Goal: Information Seeking & Learning: Learn about a topic

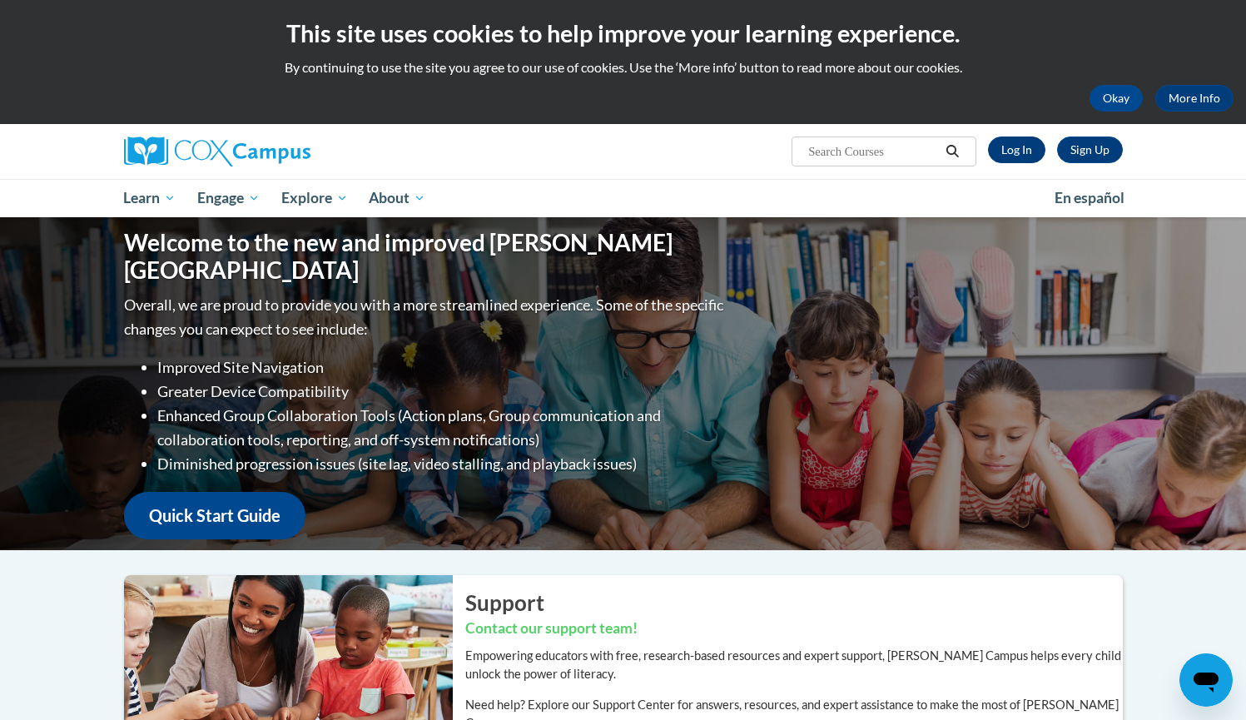
click at [1007, 157] on link "Log In" at bounding box center [1016, 150] width 57 height 27
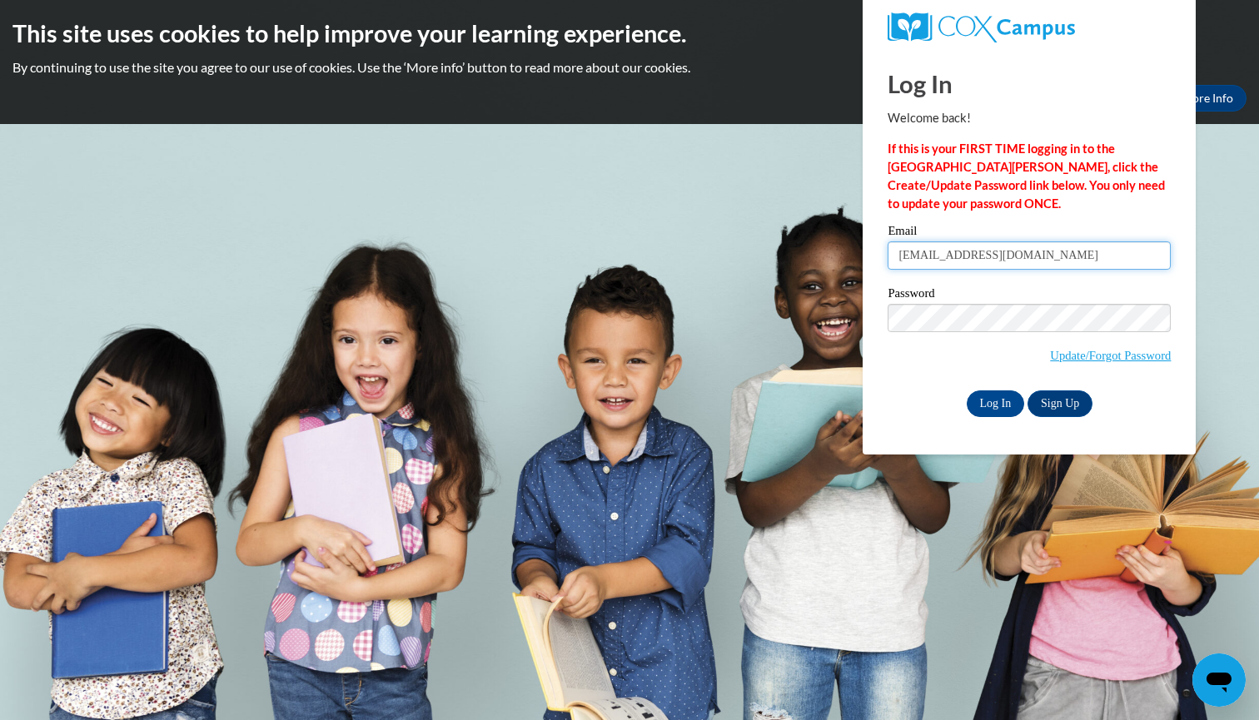
type input "jcarlisle@kippatl.org"
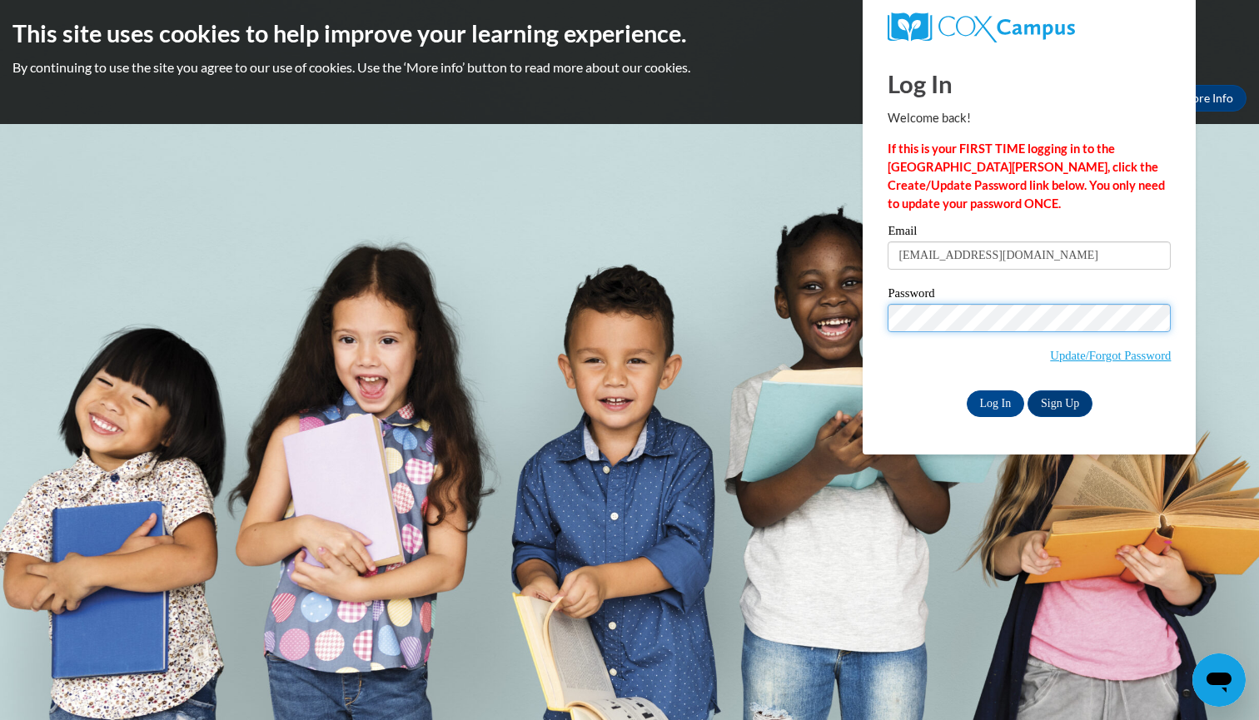
click at [994, 400] on input "Log In" at bounding box center [996, 403] width 58 height 27
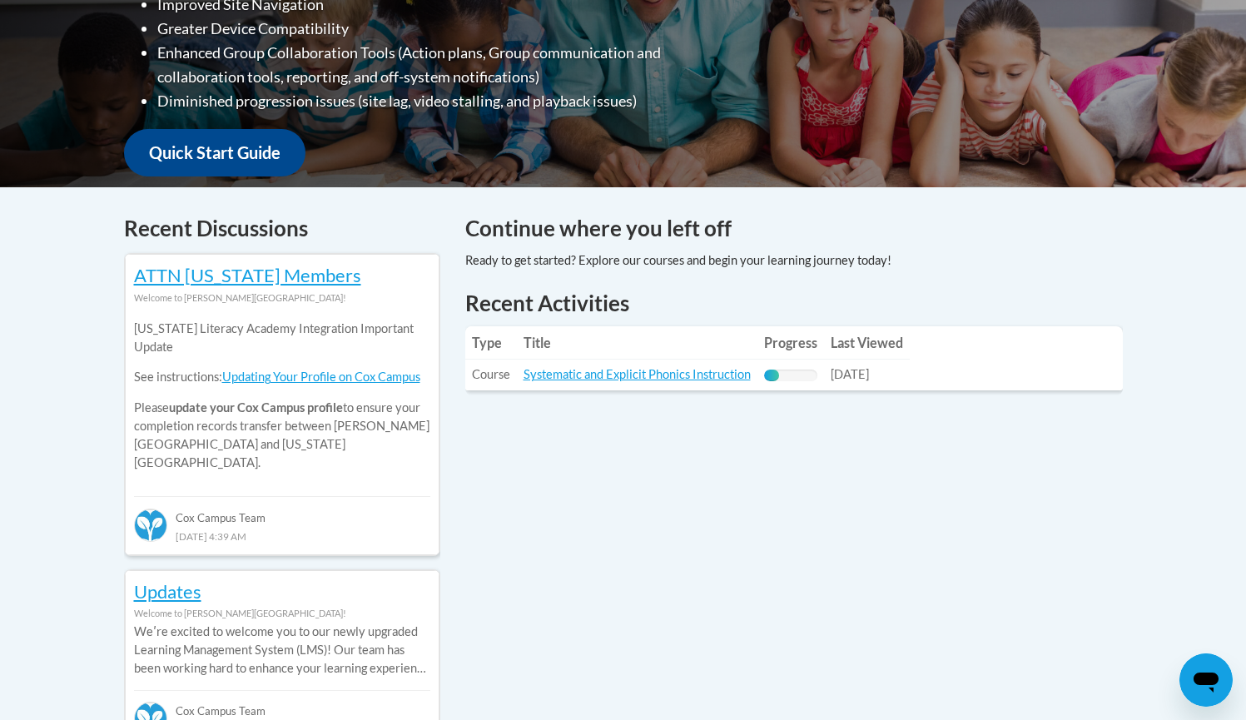
scroll to position [544, 0]
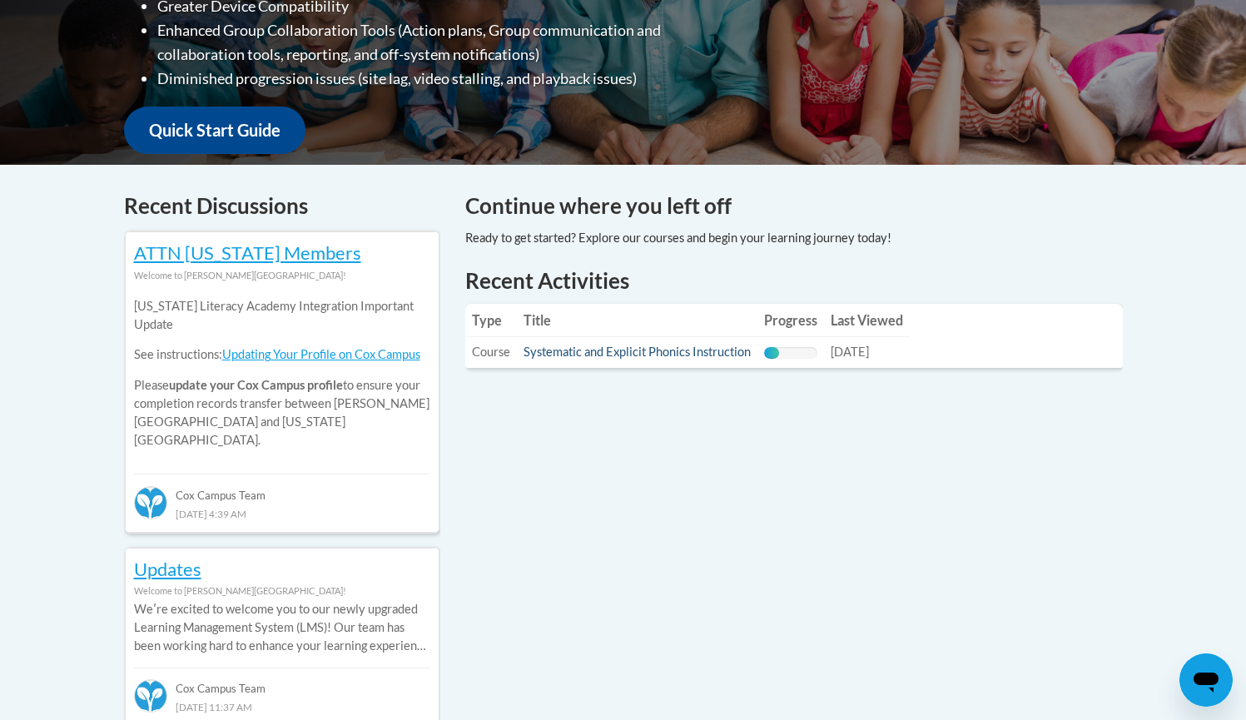
click at [594, 354] on link "Systematic and Explicit Phonics Instruction" at bounding box center [637, 352] width 227 height 14
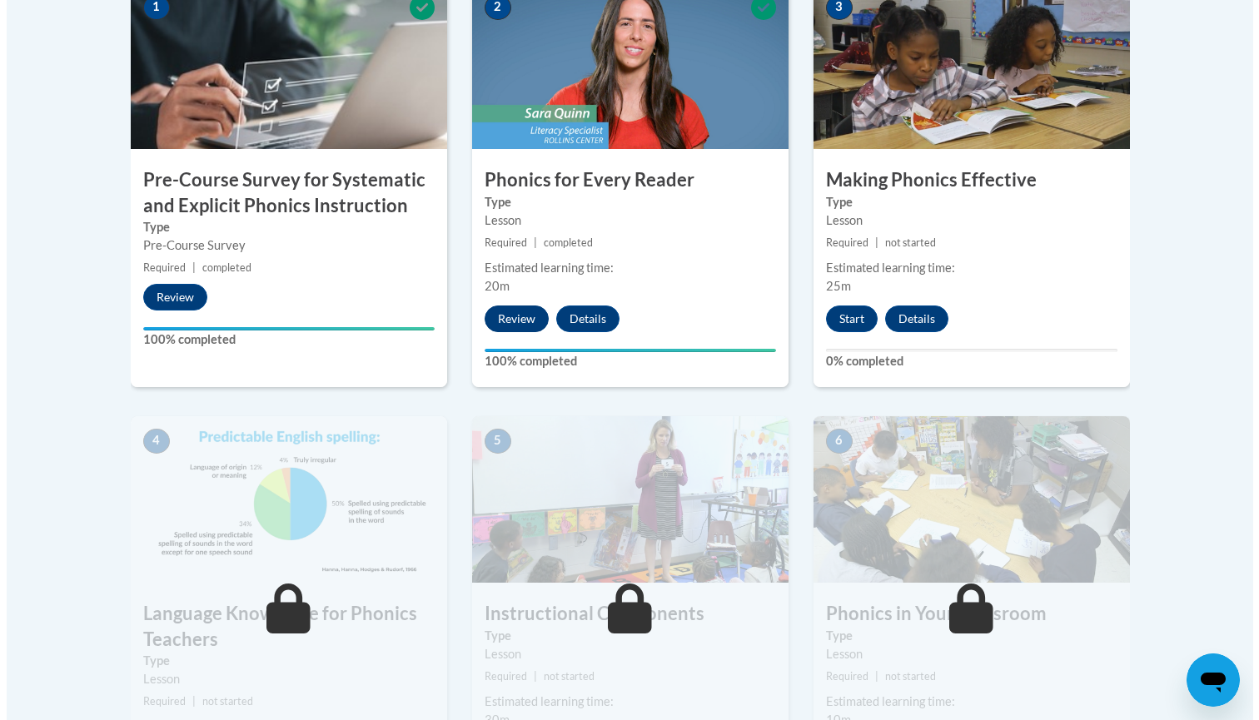
scroll to position [604, 0]
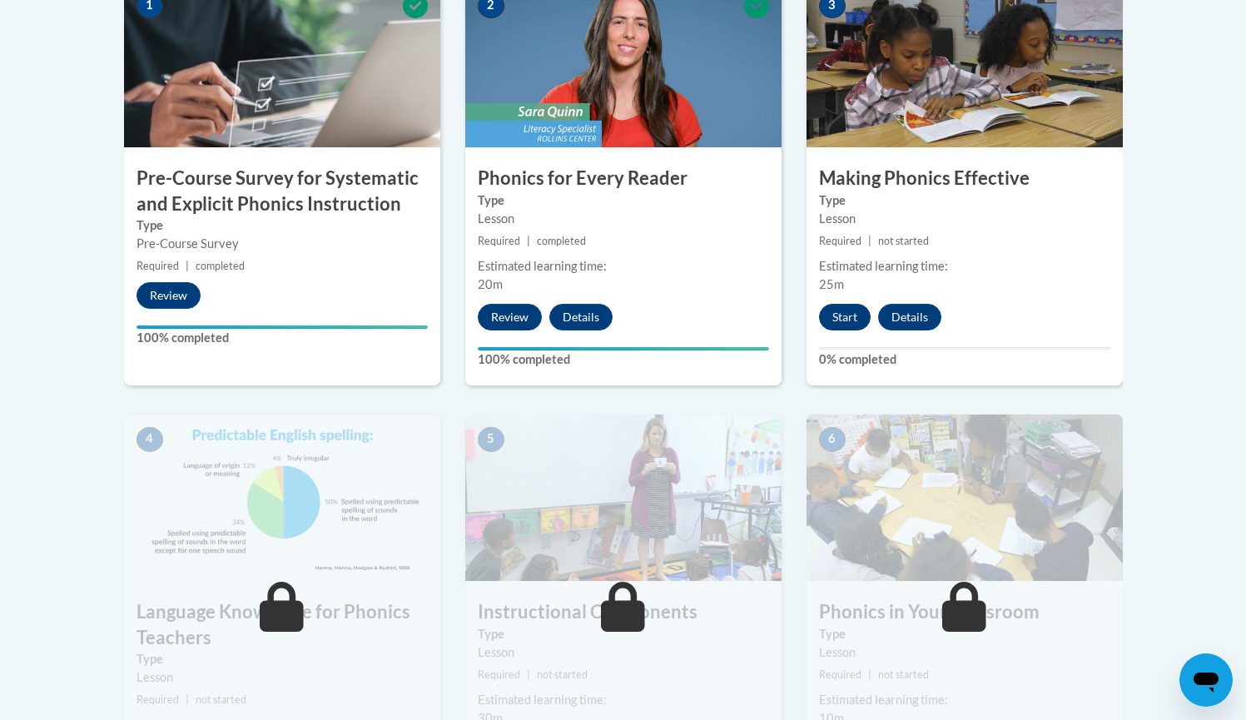
click at [844, 315] on button "Start" at bounding box center [845, 317] width 52 height 27
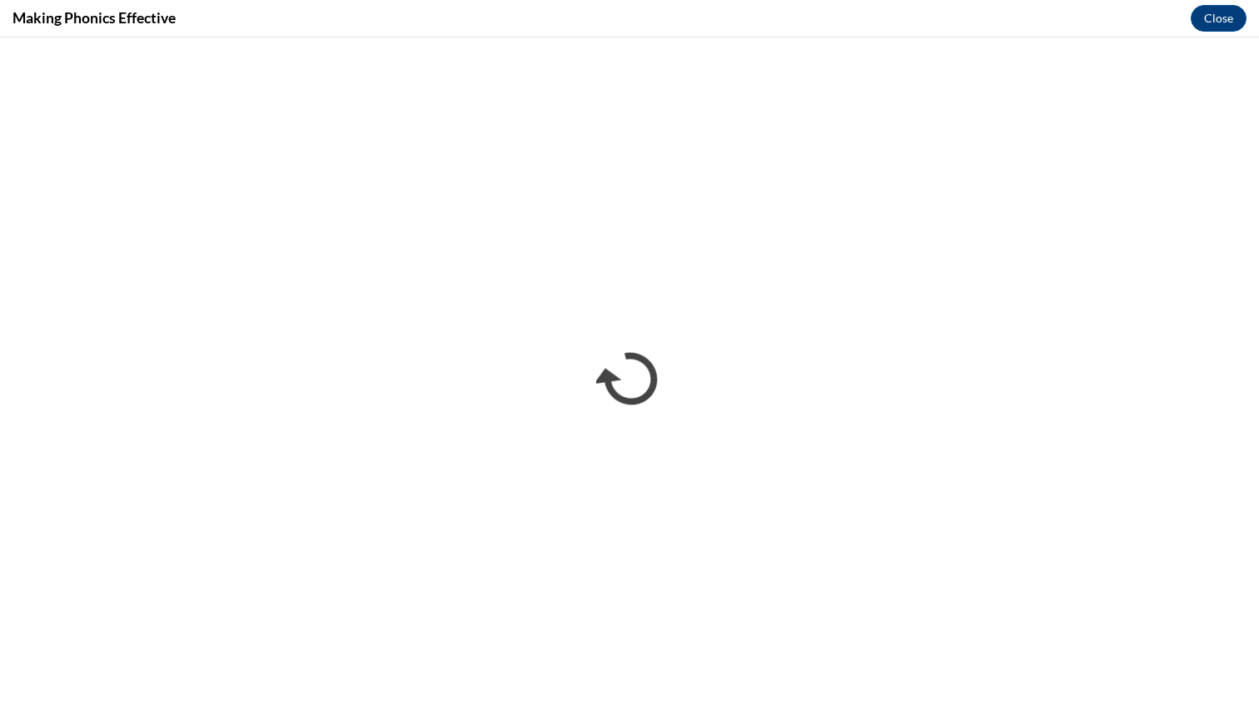
scroll to position [0, 0]
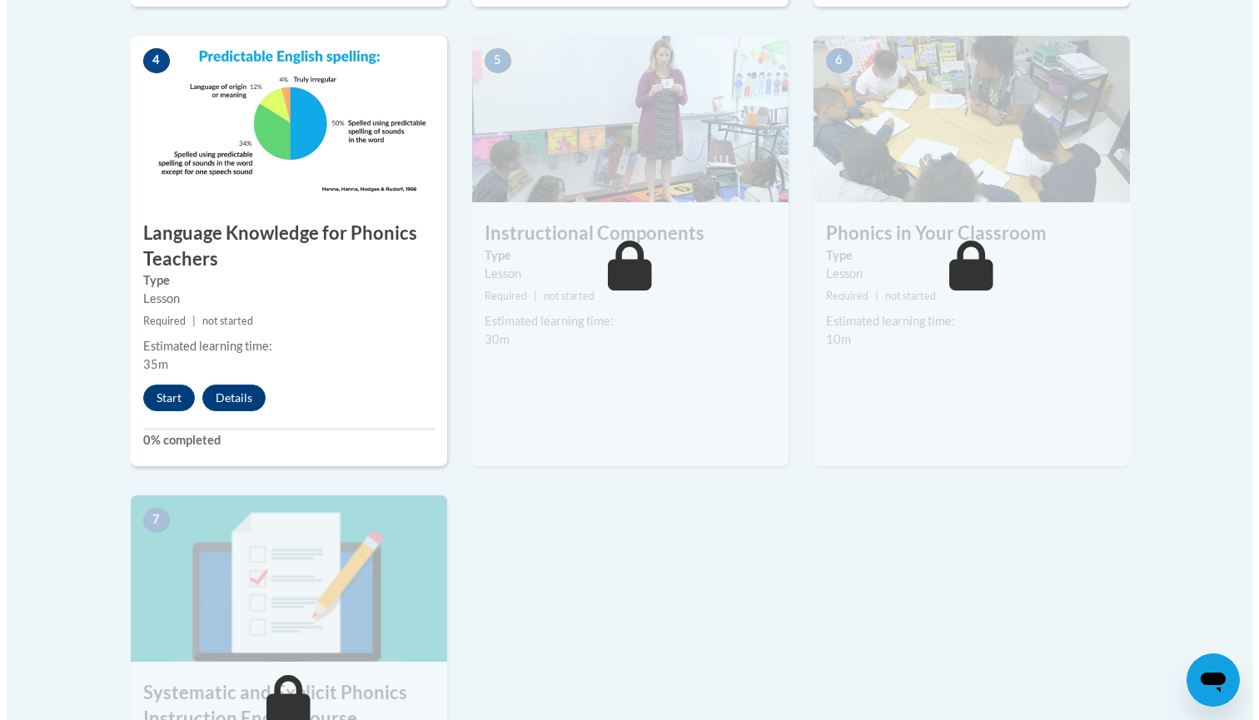
scroll to position [988, 0]
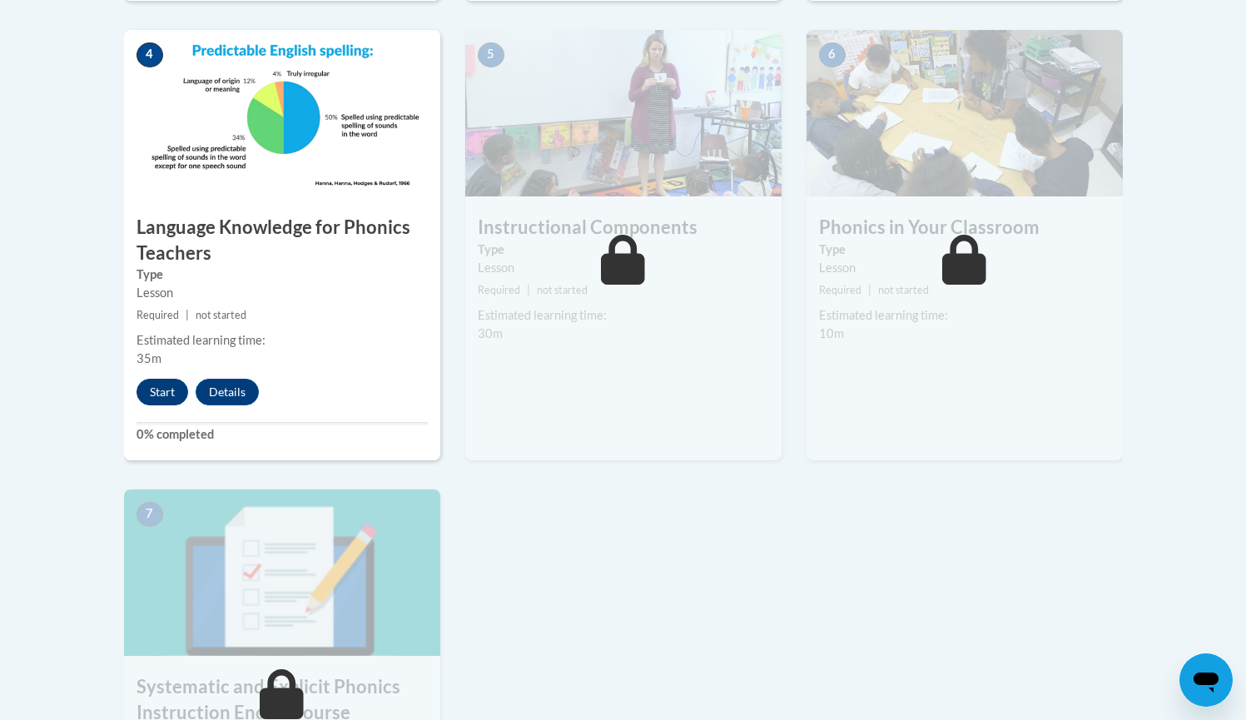
click at [149, 387] on button "Start" at bounding box center [163, 392] width 52 height 27
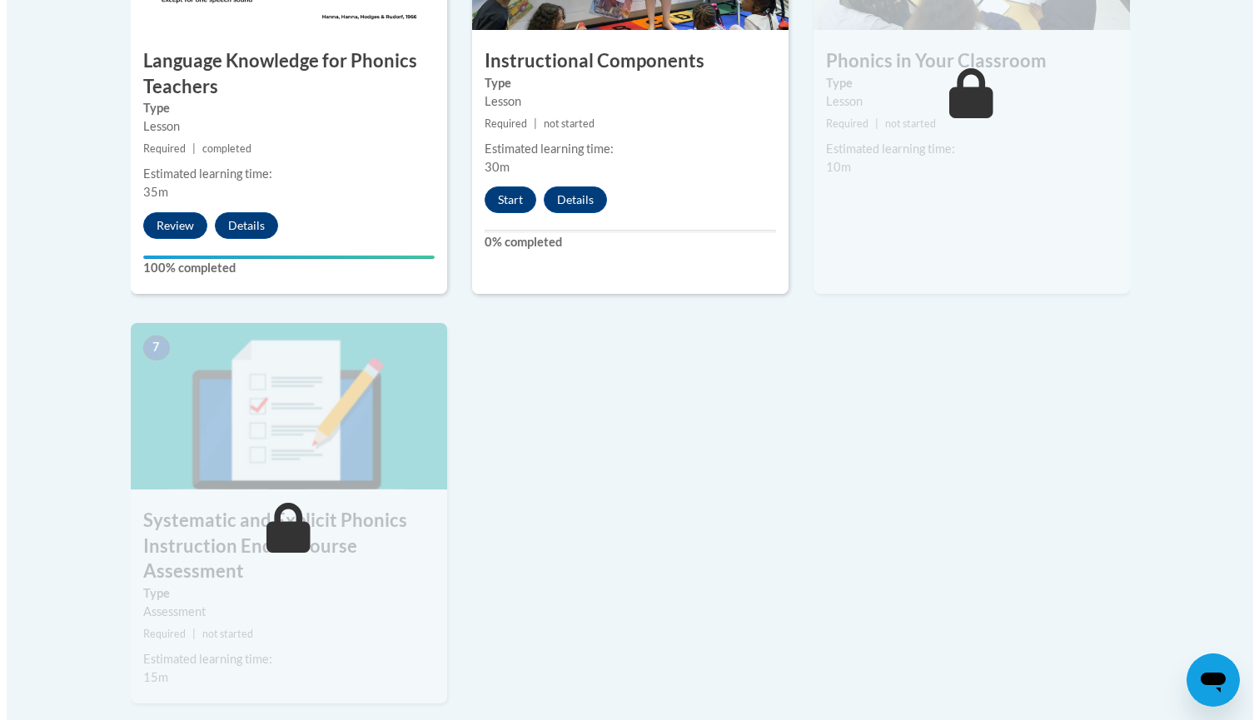
scroll to position [1155, 0]
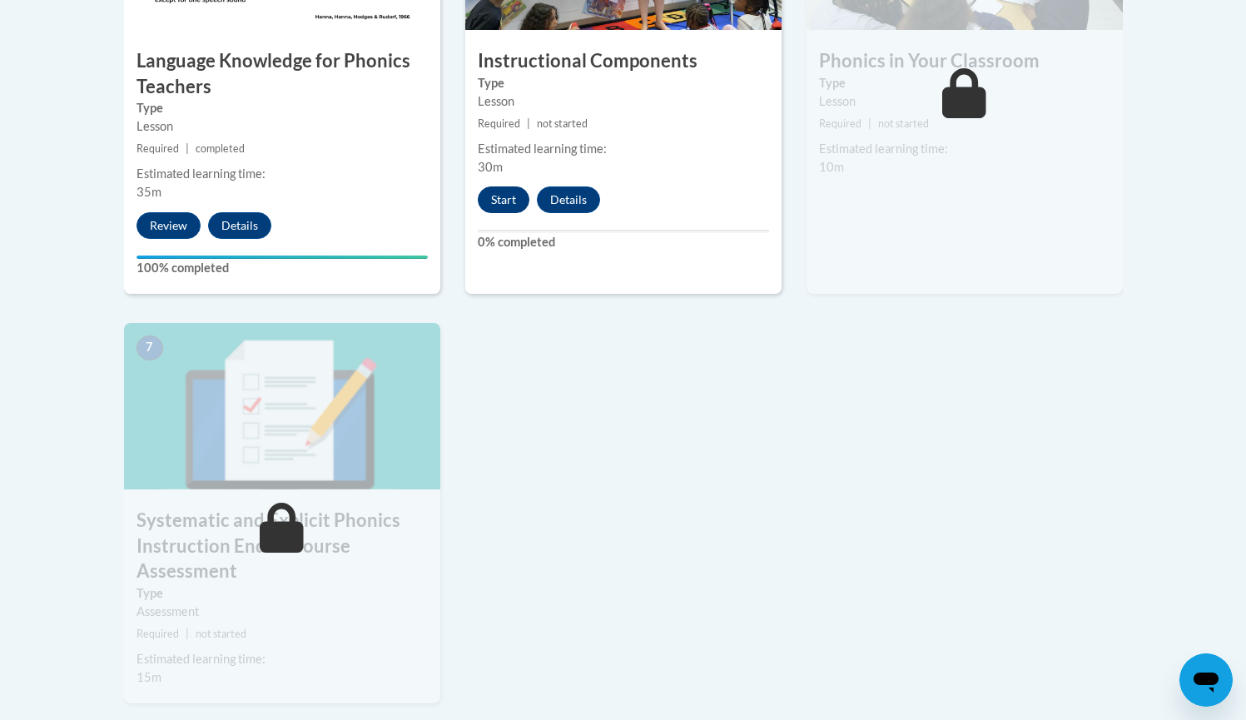
click at [511, 196] on button "Start" at bounding box center [504, 200] width 52 height 27
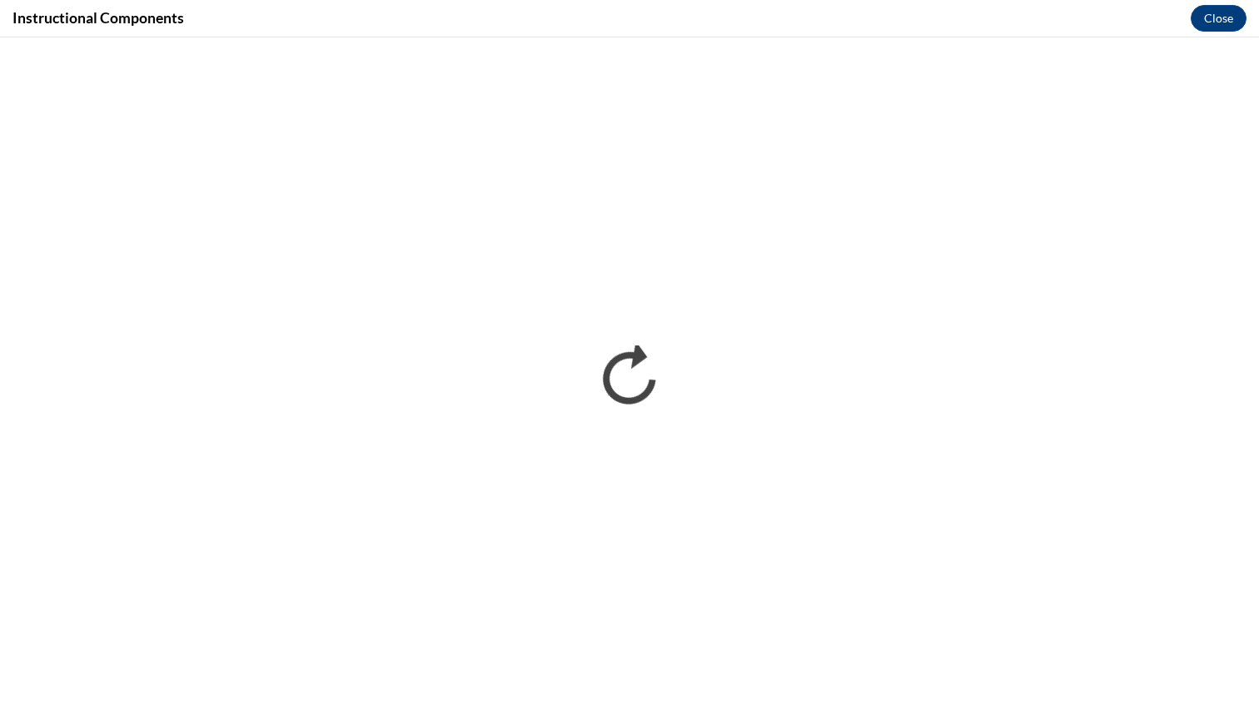
scroll to position [0, 0]
